Goal: Task Accomplishment & Management: Complete application form

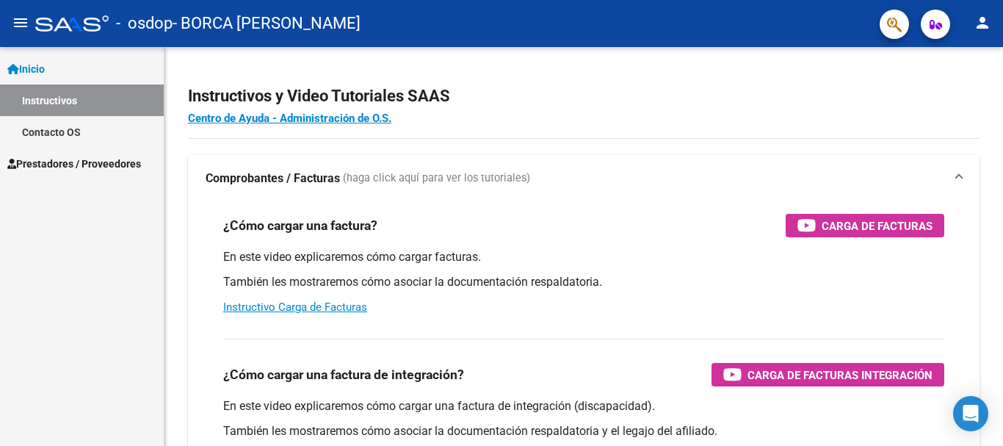
click at [983, 25] on mat-icon "person" at bounding box center [983, 23] width 18 height 18
click at [983, 25] on div at bounding box center [501, 223] width 1003 height 446
click at [934, 24] on icon "button" at bounding box center [936, 24] width 12 height 11
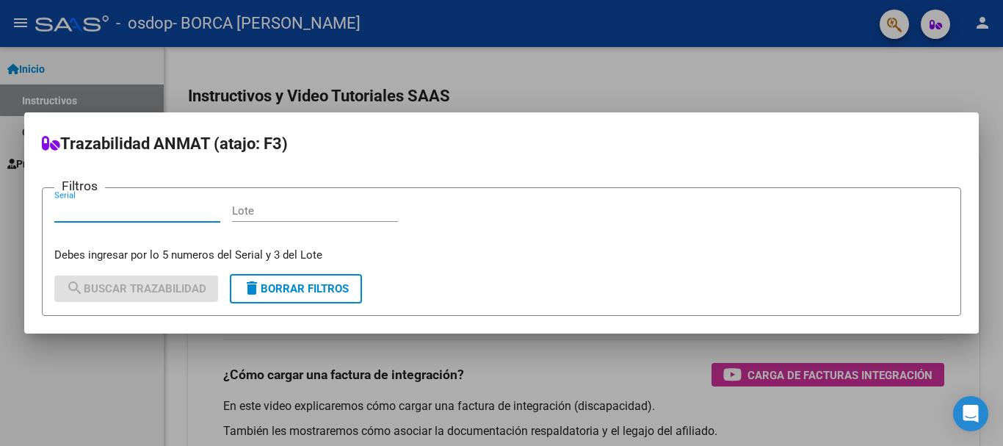
click at [933, 24] on div at bounding box center [501, 223] width 1003 height 446
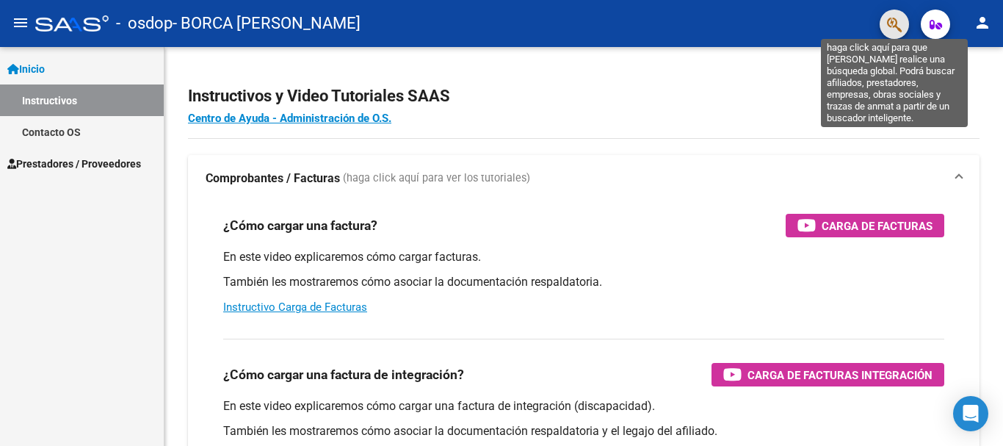
click at [895, 24] on icon "button" at bounding box center [894, 24] width 15 height 17
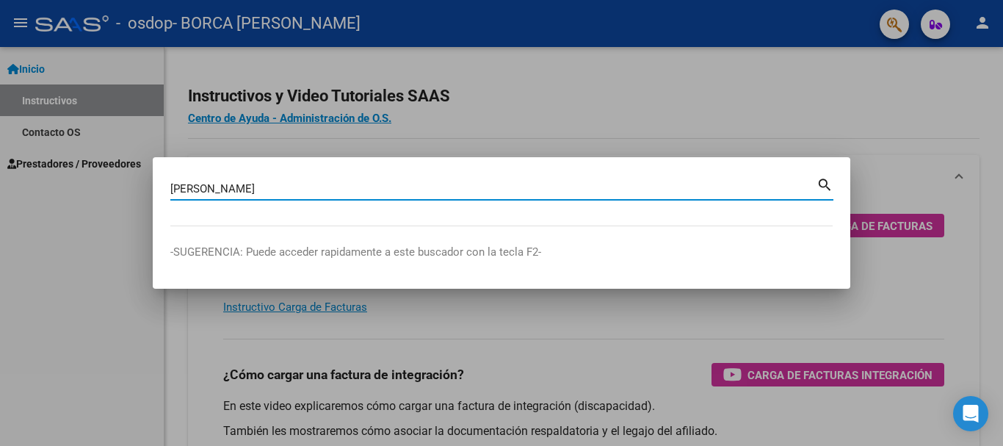
type input "[PERSON_NAME]"
click at [824, 184] on mat-icon "search" at bounding box center [825, 184] width 17 height 18
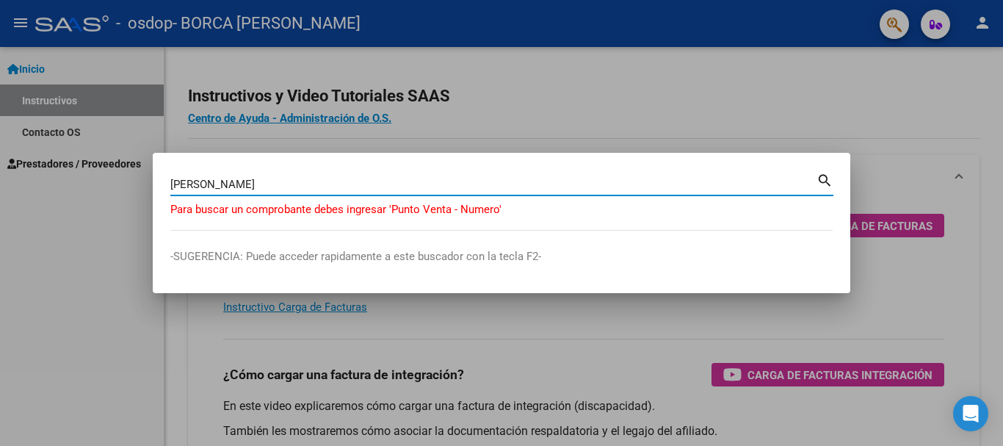
drag, startPoint x: 253, startPoint y: 187, endPoint x: 0, endPoint y: 184, distance: 253.5
click at [0, 184] on div "[PERSON_NAME] (apellido, dni, cuil, nro traspaso, cuit, obra social) search Par…" at bounding box center [501, 223] width 1003 height 446
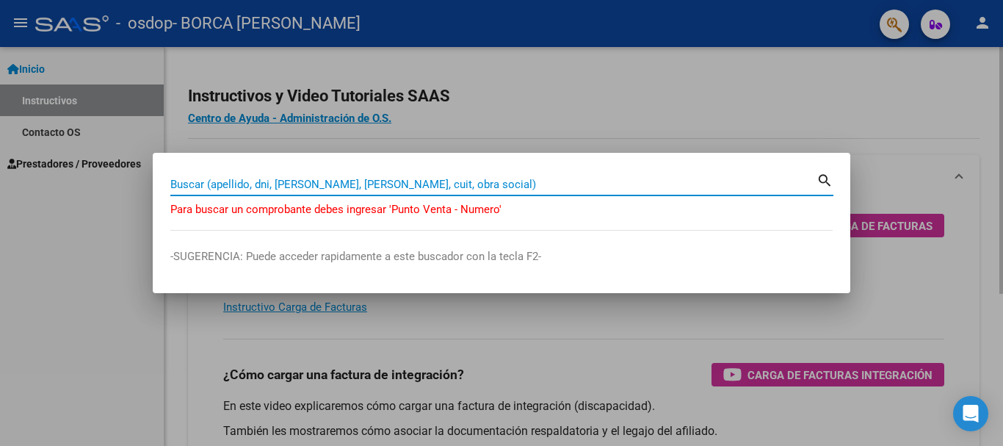
click at [929, 292] on div at bounding box center [501, 223] width 1003 height 446
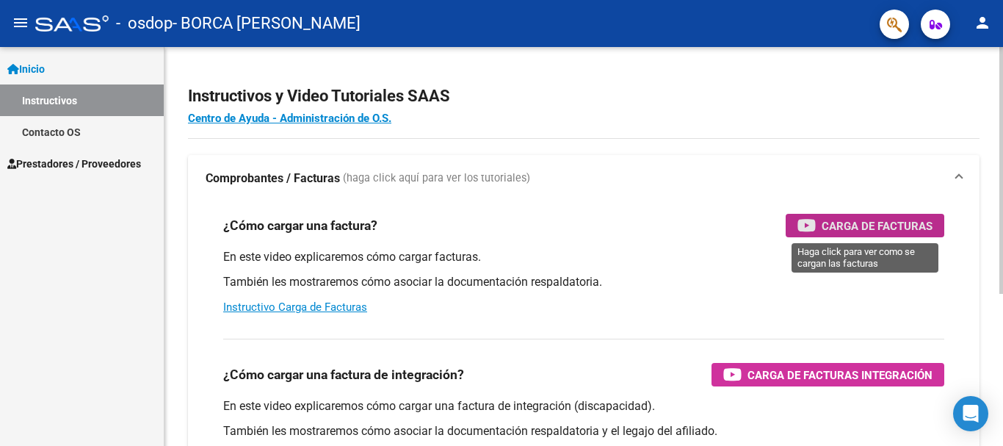
click at [847, 223] on span "Carga de Facturas" at bounding box center [877, 226] width 111 height 18
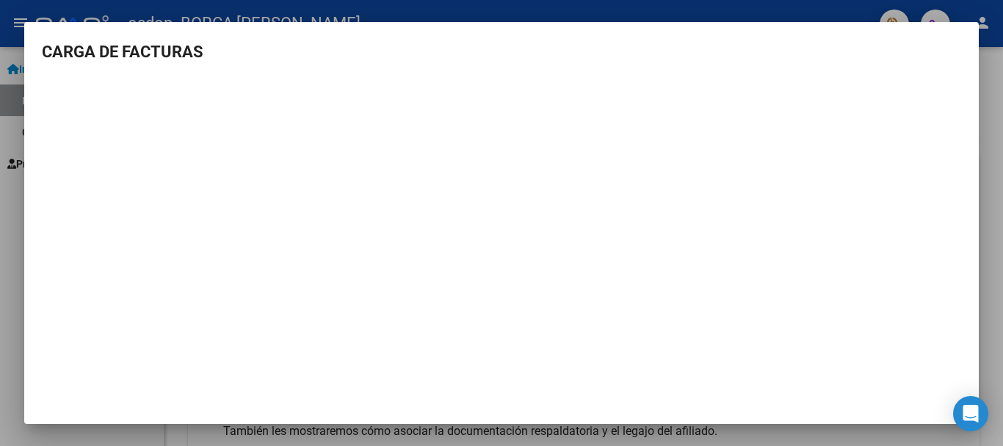
click at [993, 96] on div at bounding box center [501, 223] width 1003 height 446
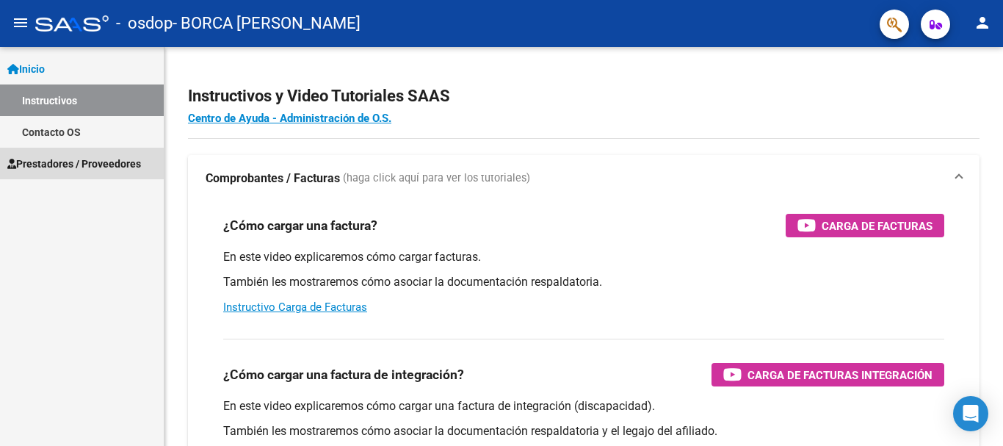
click at [65, 165] on span "Prestadores / Proveedores" at bounding box center [74, 164] width 134 height 16
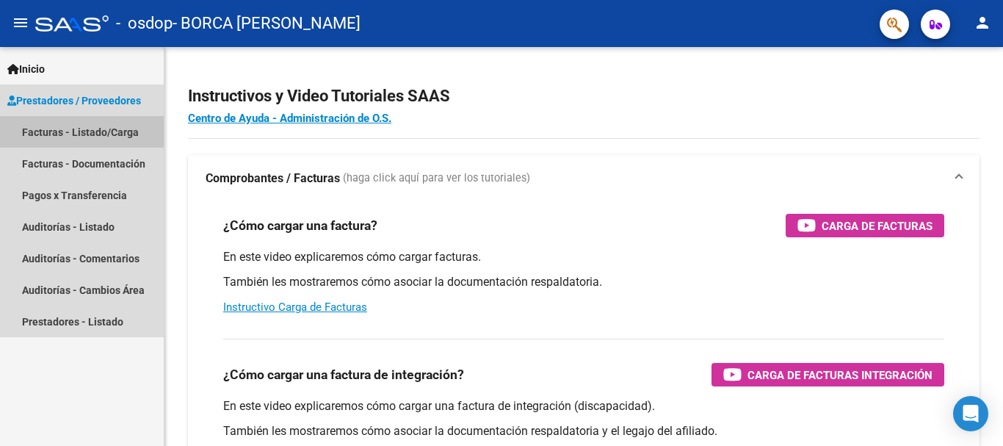
click at [96, 132] on link "Facturas - Listado/Carga" at bounding box center [82, 132] width 164 height 32
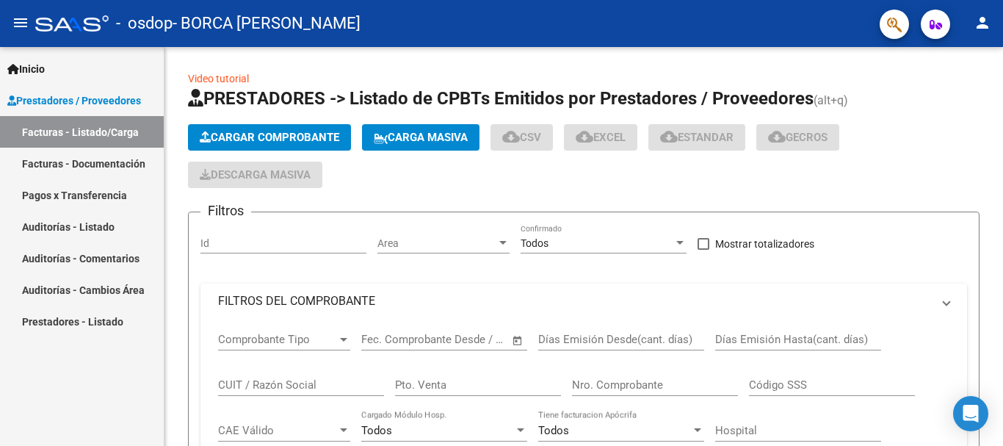
click at [31, 131] on link "Facturas - Listado/Carga" at bounding box center [82, 132] width 164 height 32
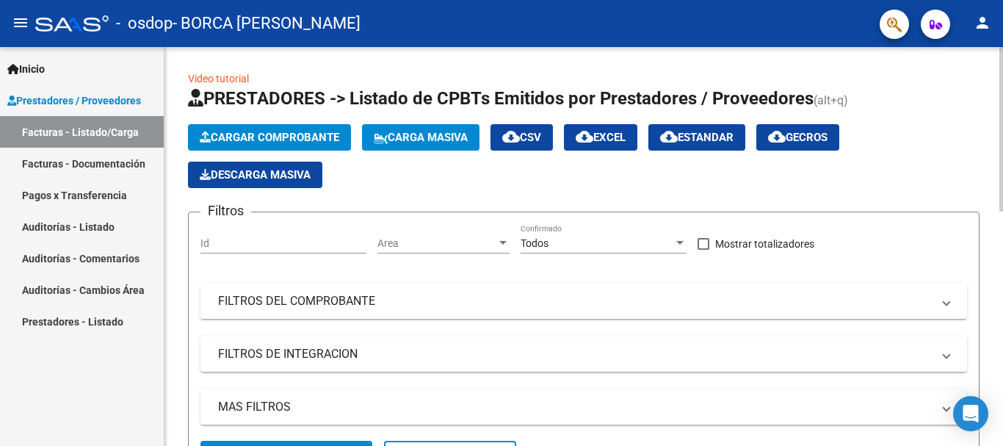
click at [251, 134] on span "Cargar Comprobante" at bounding box center [270, 137] width 140 height 13
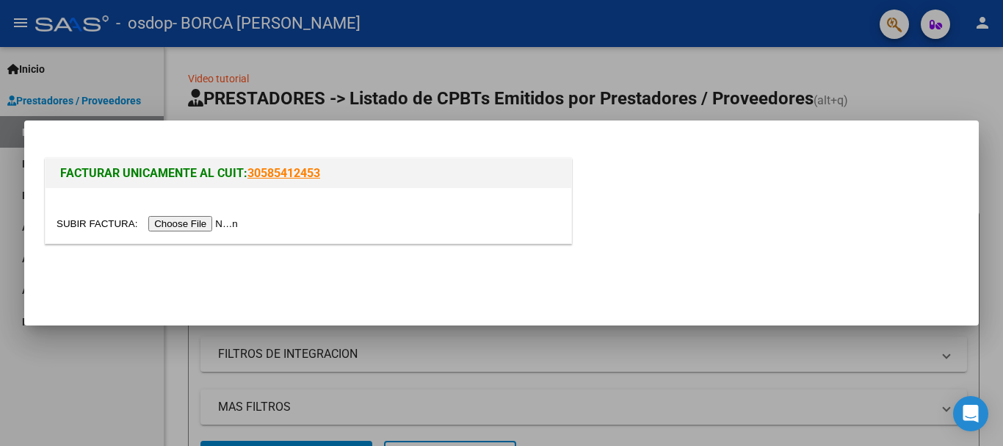
click at [235, 226] on input "file" at bounding box center [150, 223] width 186 height 15
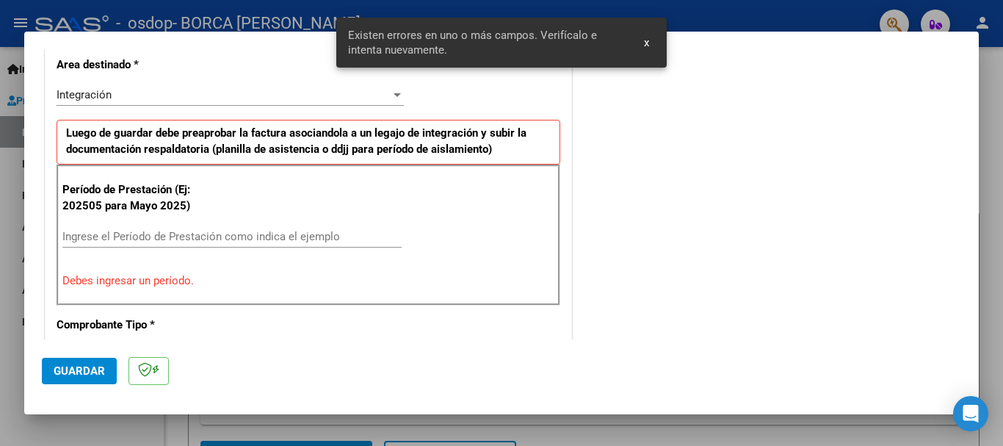
scroll to position [367, 0]
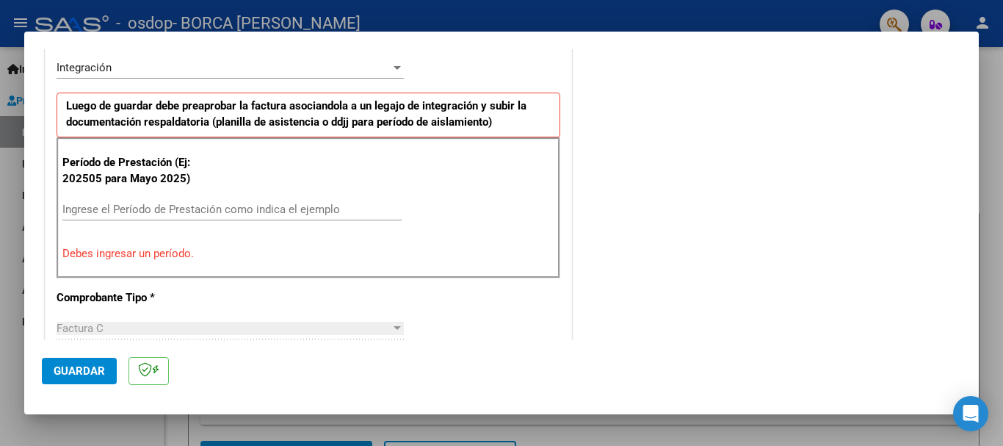
click at [87, 211] on input "Ingrese el Período de Prestación como indica el ejemplo" at bounding box center [231, 209] width 339 height 13
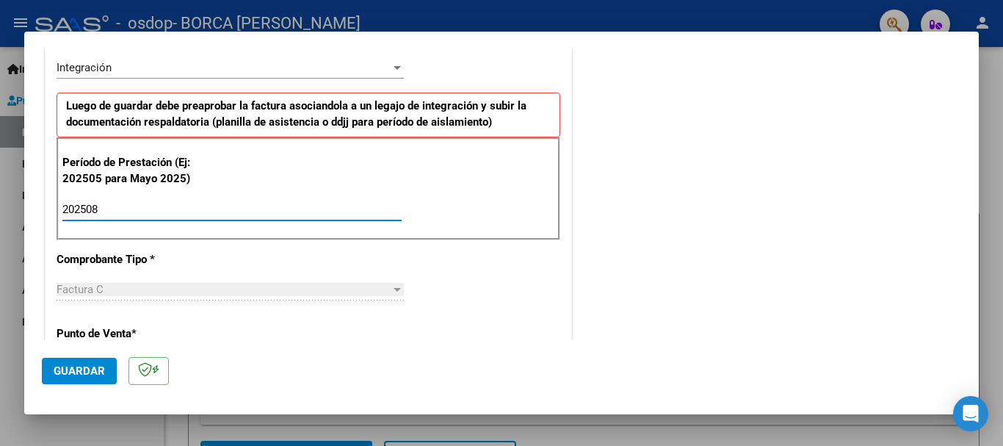
type input "202508"
click at [394, 289] on div at bounding box center [397, 290] width 7 height 4
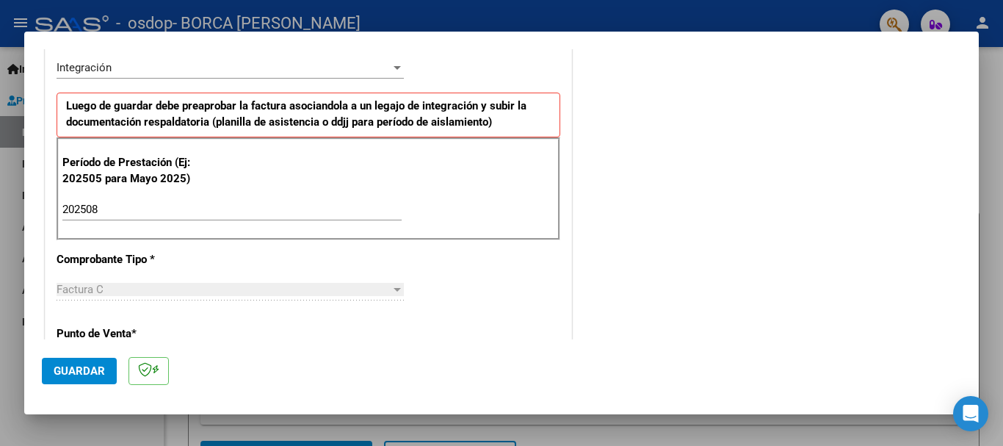
click at [110, 291] on div "Factura C" at bounding box center [224, 289] width 334 height 13
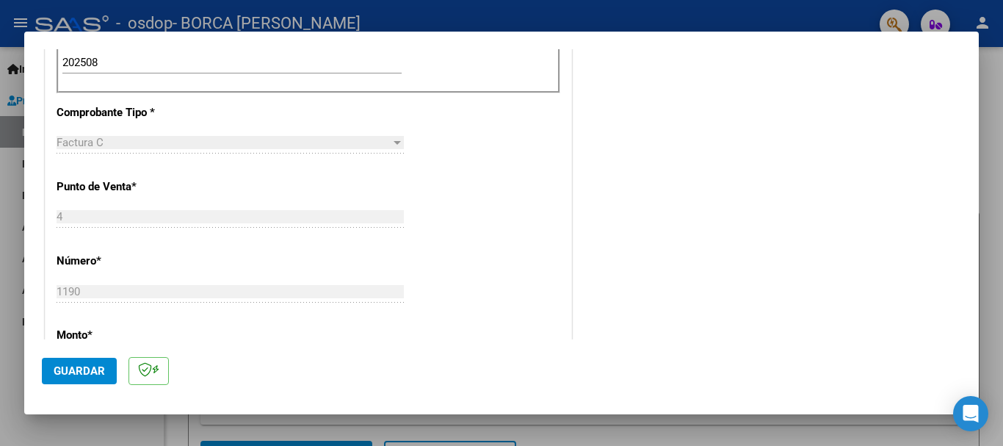
scroll to position [440, 0]
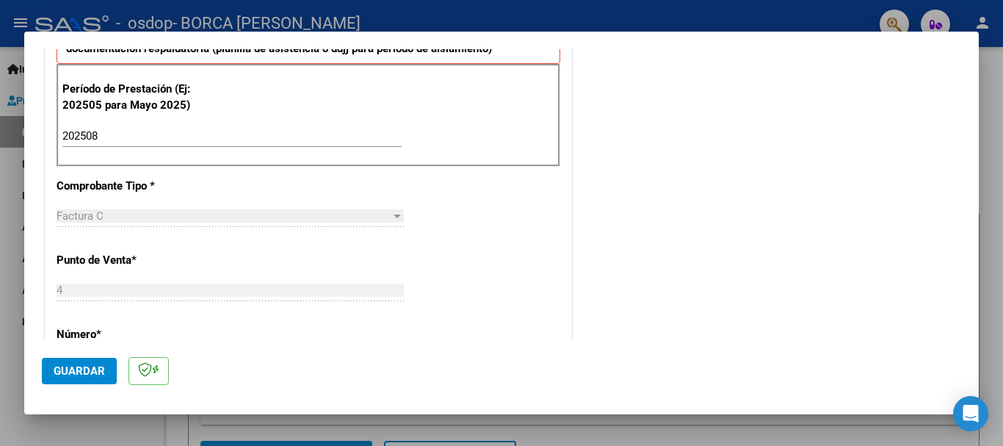
click at [394, 215] on div at bounding box center [397, 217] width 7 height 4
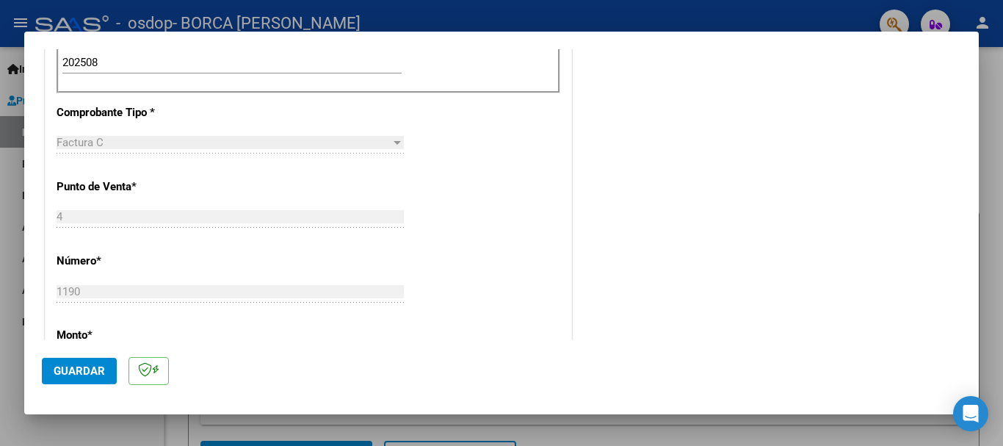
scroll to position [660, 0]
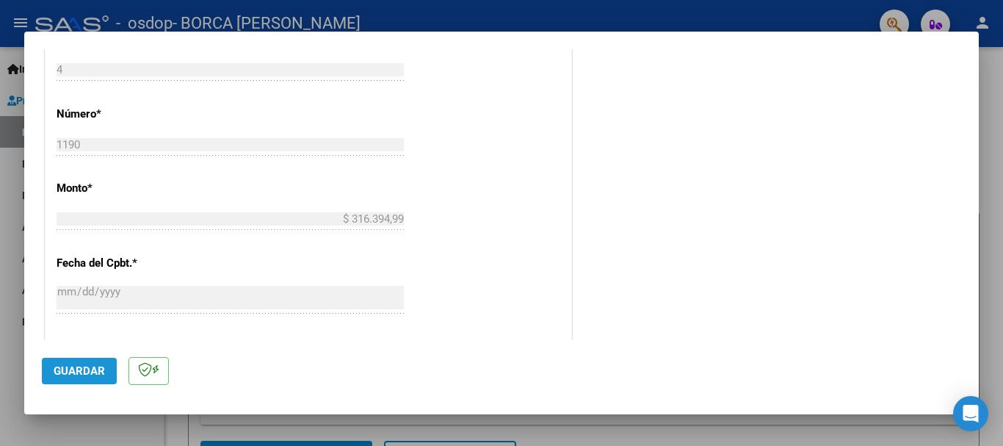
click at [79, 369] on span "Guardar" at bounding box center [79, 370] width 51 height 13
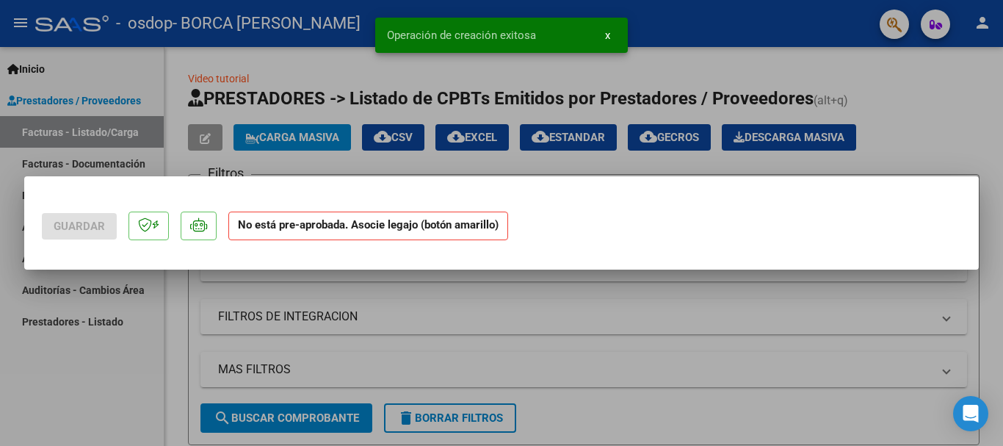
scroll to position [0, 0]
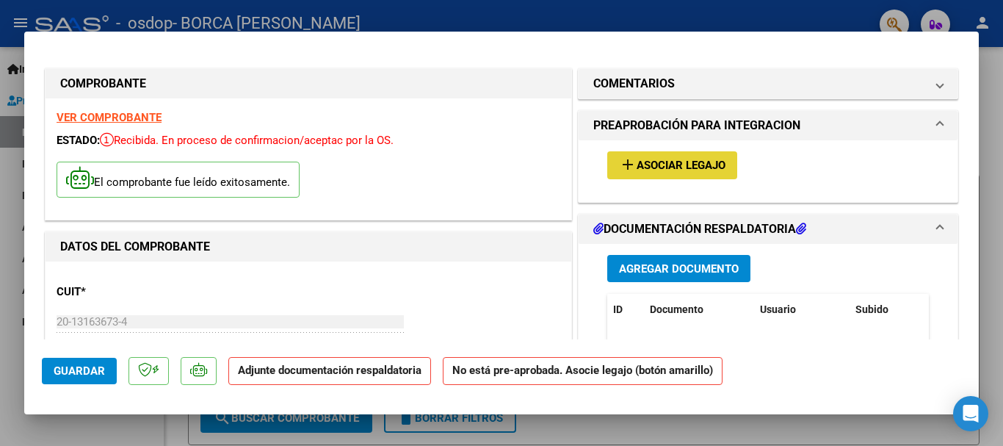
click at [637, 162] on span "Asociar Legajo" at bounding box center [681, 165] width 89 height 13
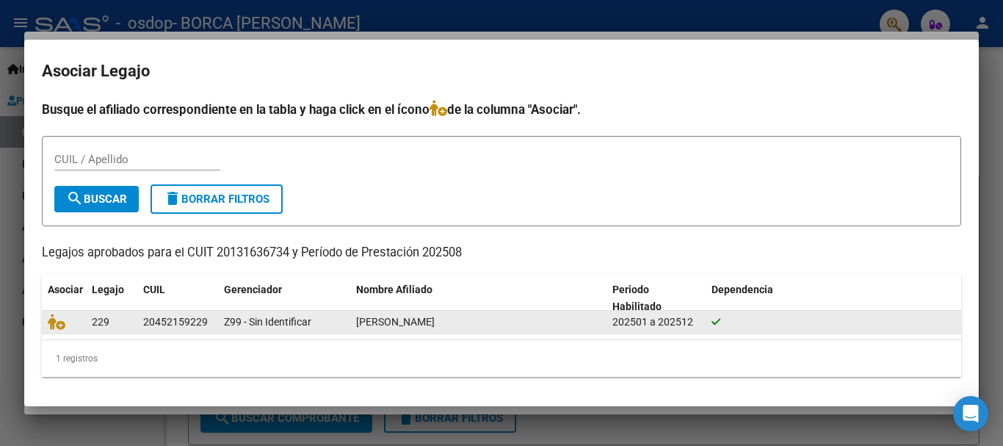
drag, startPoint x: 211, startPoint y: 320, endPoint x: 145, endPoint y: 320, distance: 65.4
click at [145, 320] on div "20452159229" at bounding box center [177, 322] width 69 height 17
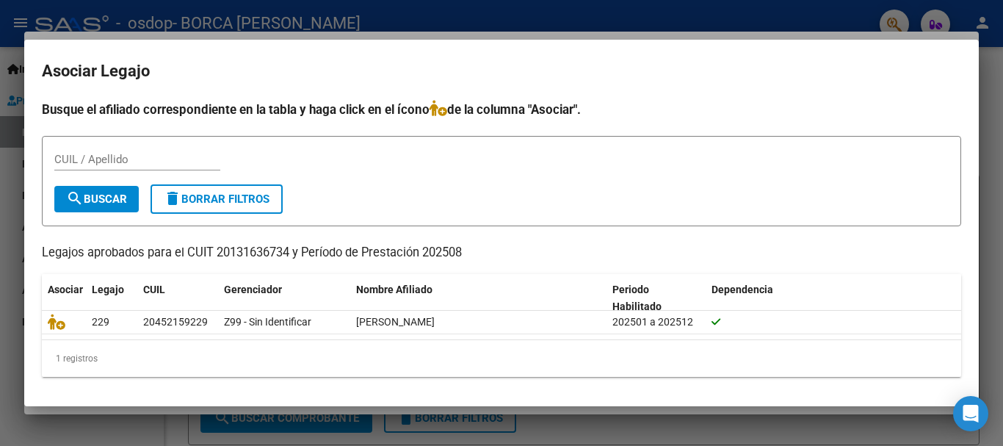
drag, startPoint x: 159, startPoint y: 318, endPoint x: 627, endPoint y: 179, distance: 488.3
click at [627, 179] on div "CUIL / Apellido" at bounding box center [501, 166] width 895 height 36
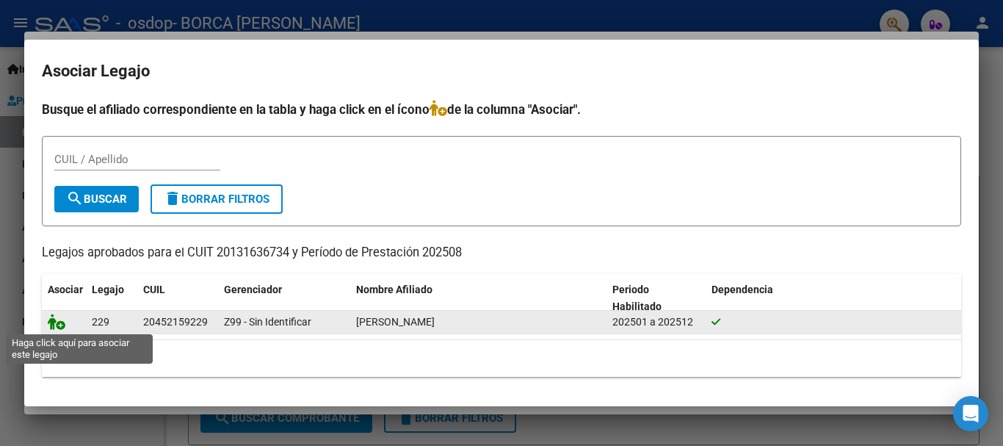
click at [58, 325] on icon at bounding box center [57, 322] width 18 height 16
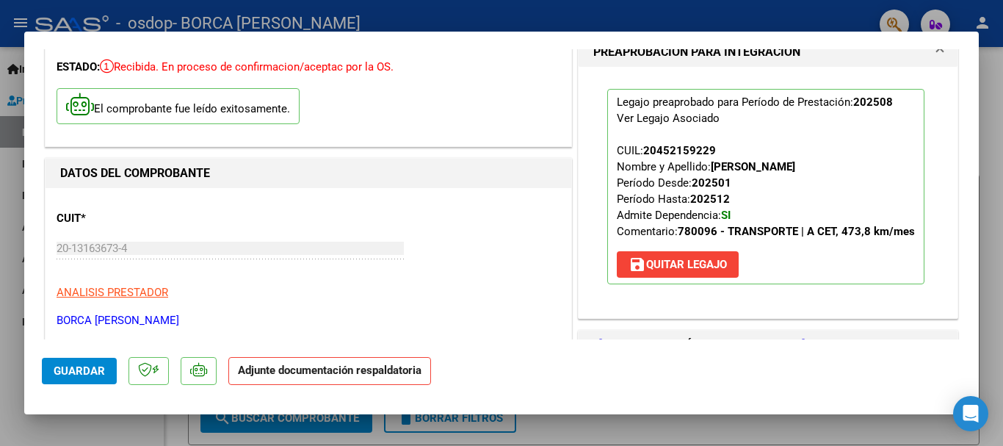
scroll to position [147, 0]
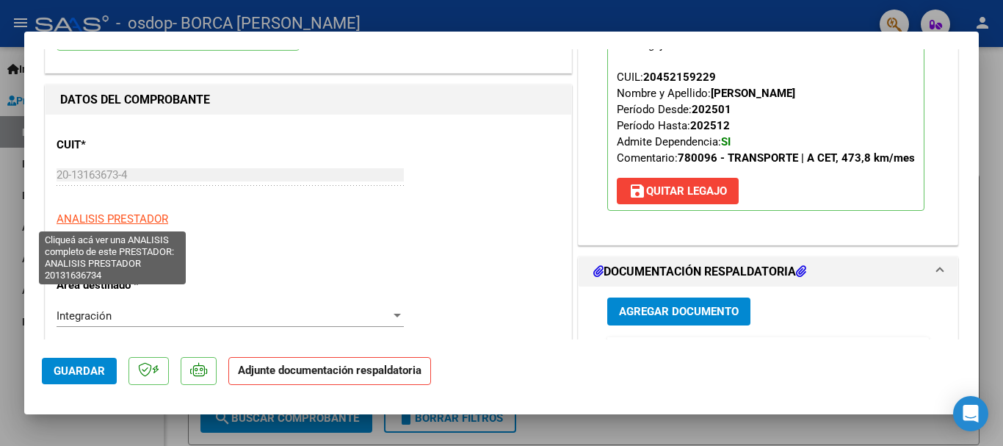
click at [142, 219] on span "ANALISIS PRESTADOR" at bounding box center [113, 218] width 112 height 13
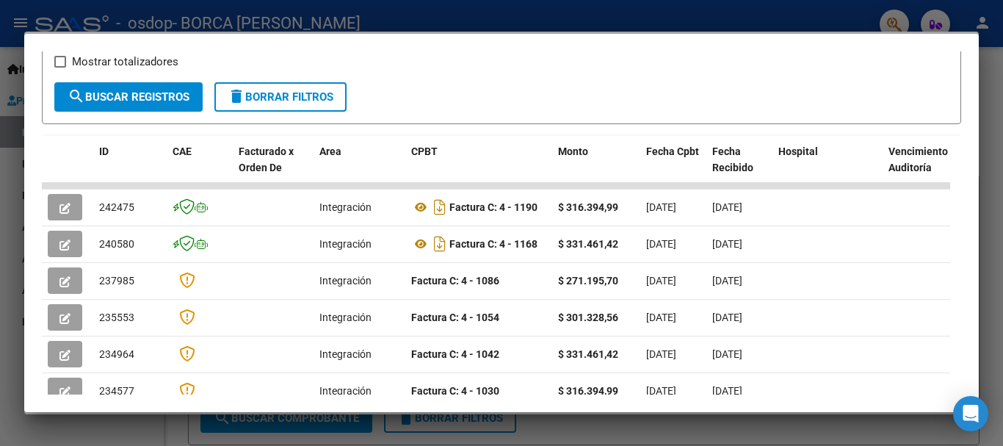
scroll to position [0, 0]
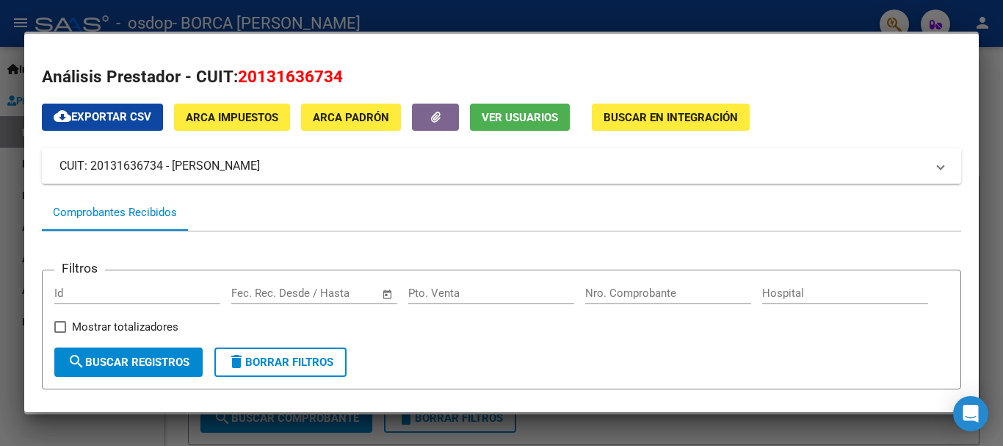
click at [938, 165] on span at bounding box center [941, 166] width 6 height 18
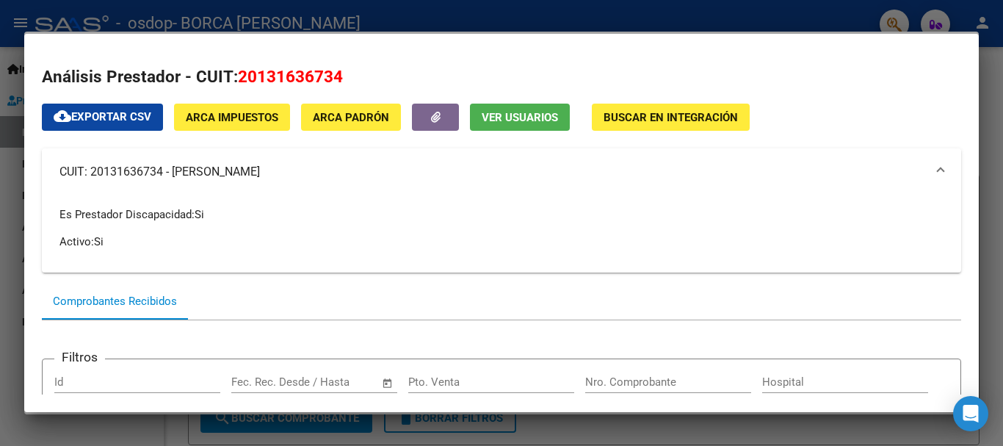
click at [938, 173] on span at bounding box center [941, 172] width 6 height 18
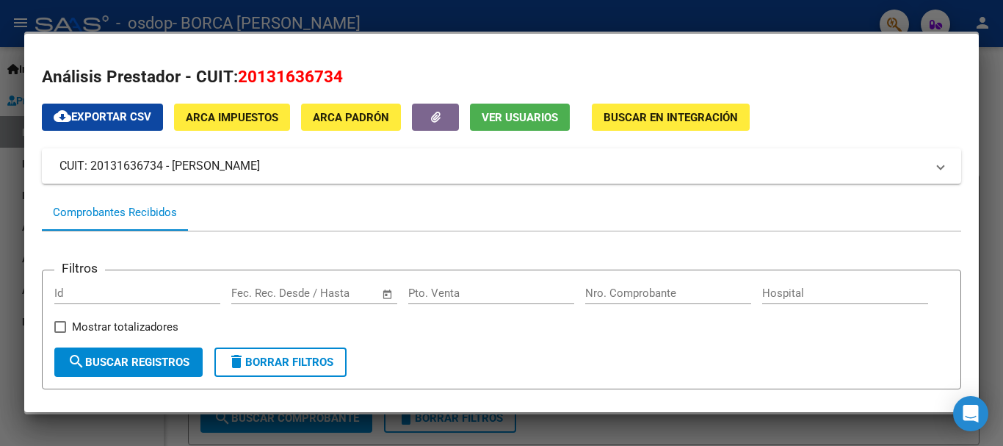
scroll to position [220, 0]
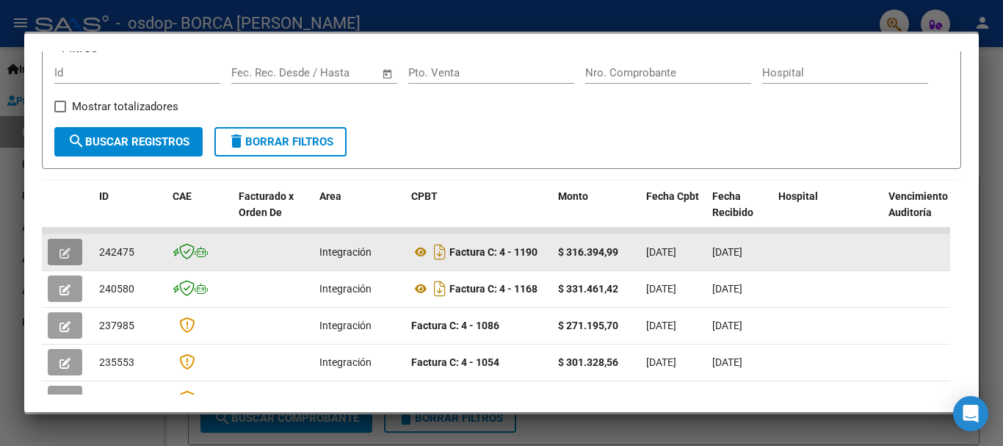
click at [63, 259] on icon "button" at bounding box center [65, 253] width 11 height 11
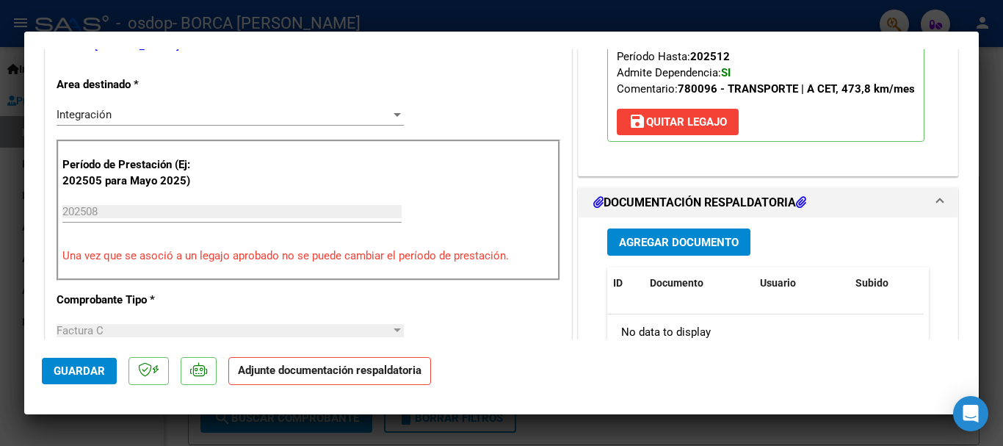
scroll to position [367, 0]
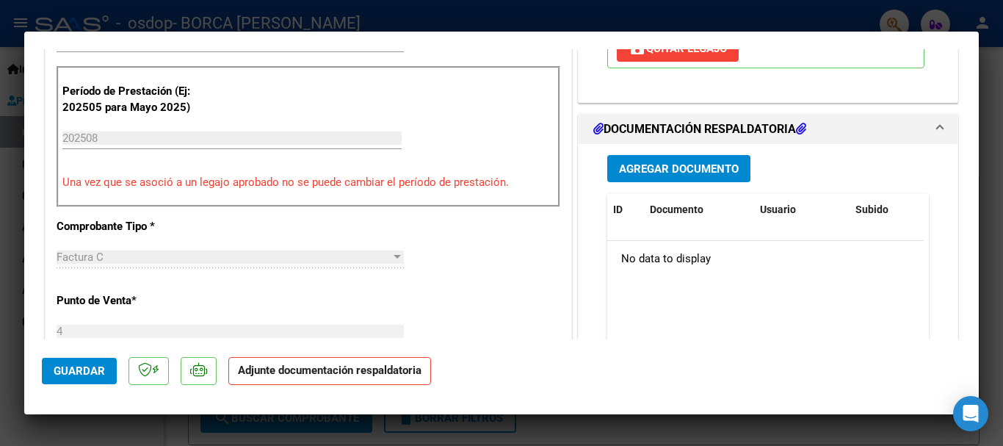
click at [674, 176] on span "Agregar Documento" at bounding box center [679, 168] width 120 height 13
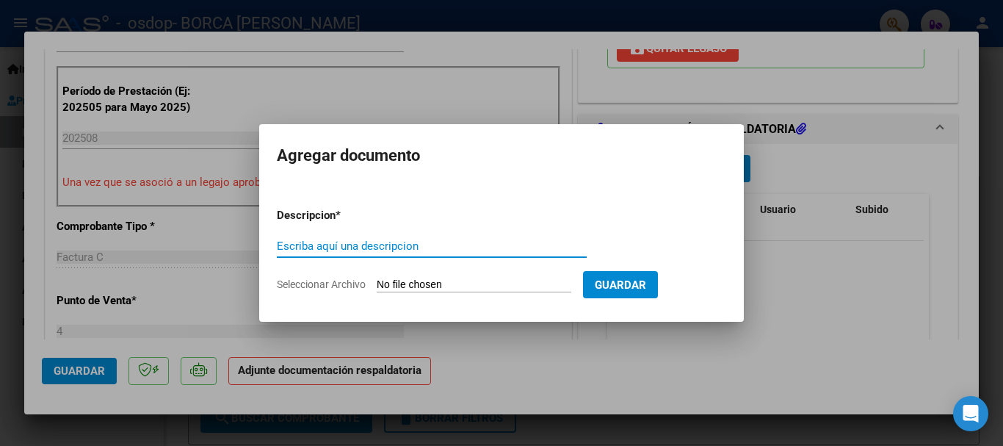
click at [430, 246] on input "Escriba aquí una descripcion" at bounding box center [432, 245] width 310 height 13
type input "planilla Asistencia"
click at [461, 281] on input "Seleccionar Archivo" at bounding box center [474, 285] width 195 height 14
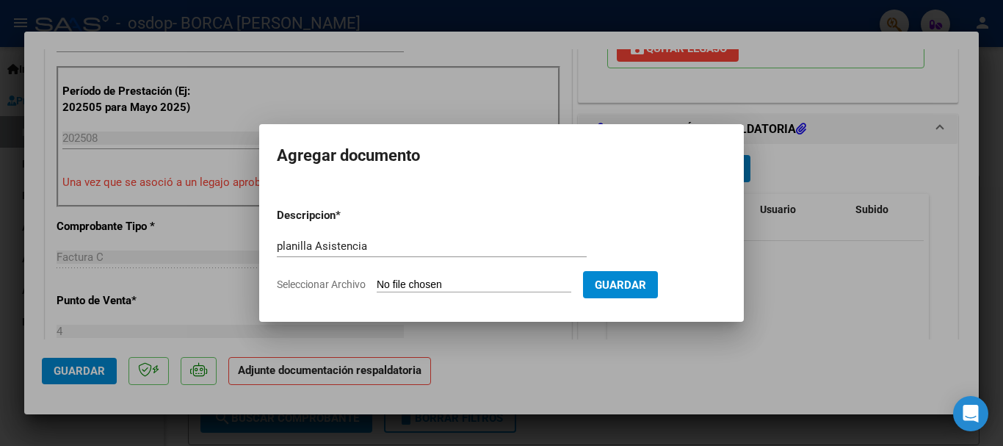
type input "C:\fakepath\Planilla Asistencia0001.pdf"
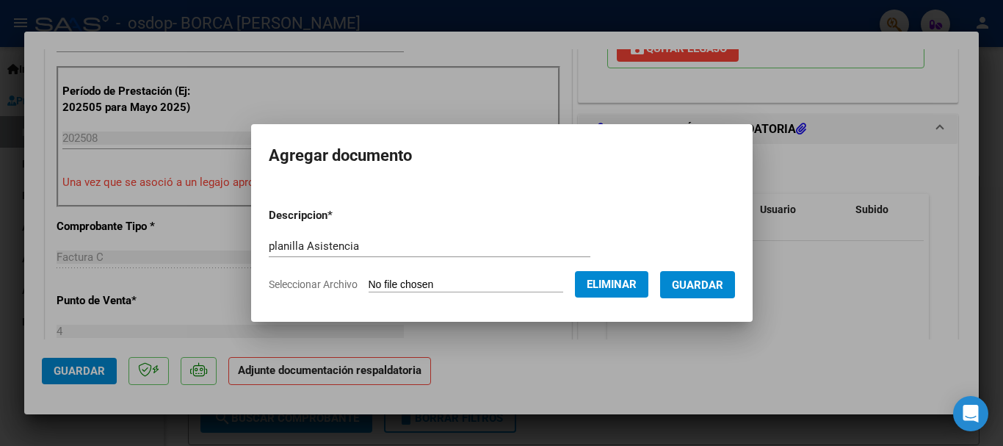
click at [716, 284] on span "Guardar" at bounding box center [697, 284] width 51 height 13
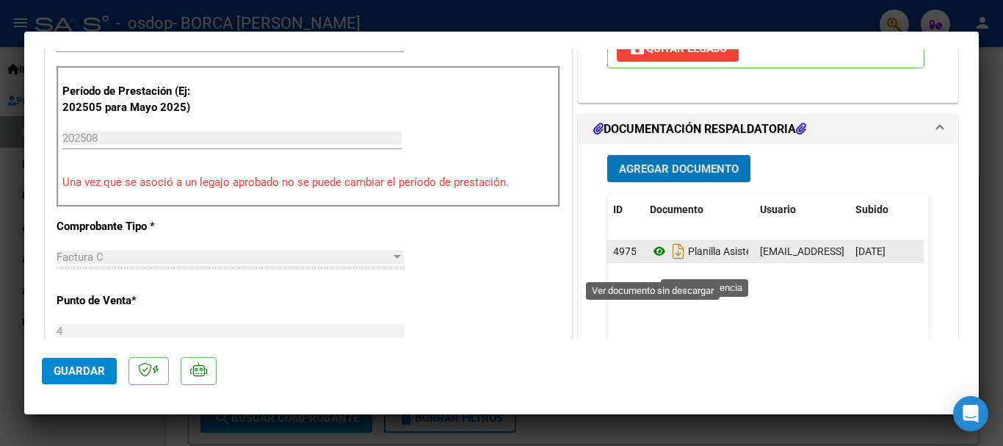
click at [650, 260] on icon at bounding box center [659, 251] width 19 height 18
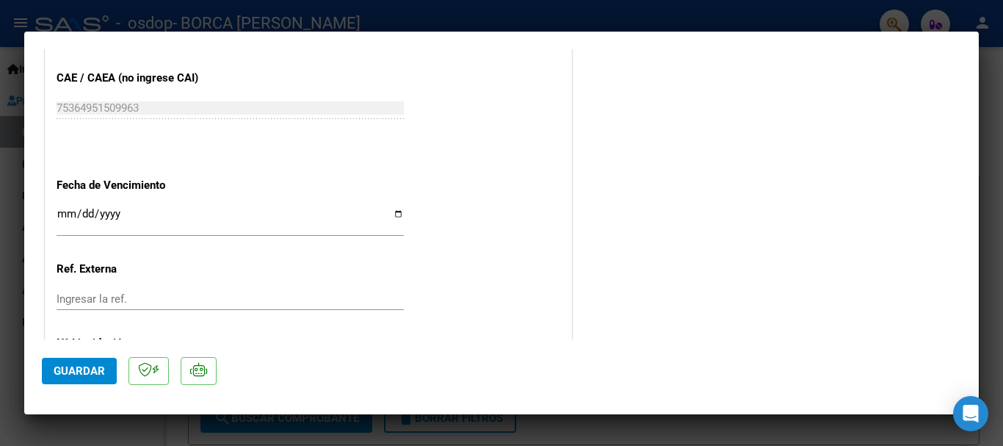
scroll to position [970, 0]
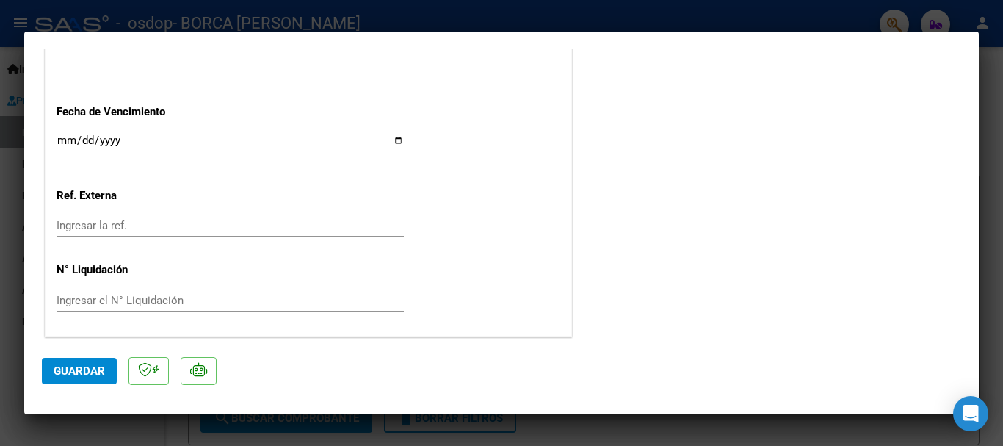
click at [64, 372] on span "Guardar" at bounding box center [79, 370] width 51 height 13
click at [394, 141] on input "Ingresar la fecha" at bounding box center [230, 146] width 347 height 24
type input "[DATE]"
click at [79, 378] on button "Guardar" at bounding box center [79, 371] width 75 height 26
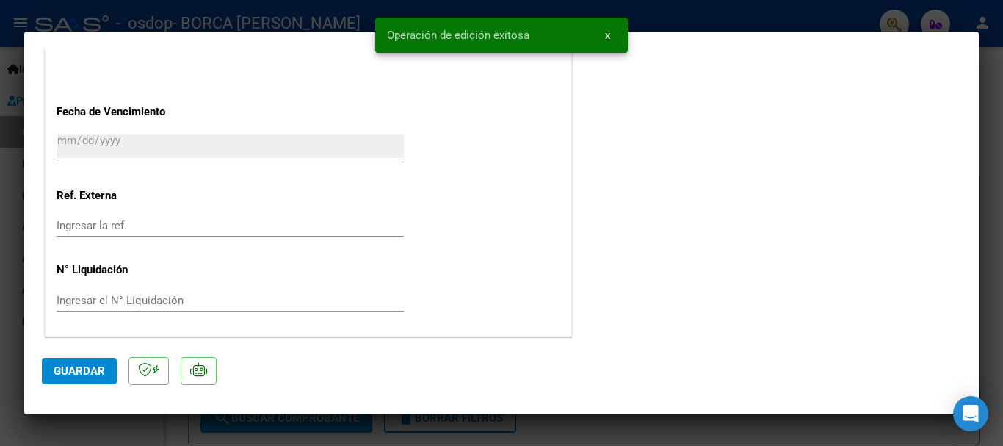
click at [605, 34] on span "x" at bounding box center [607, 35] width 5 height 13
